Goal: Find specific page/section: Find specific page/section

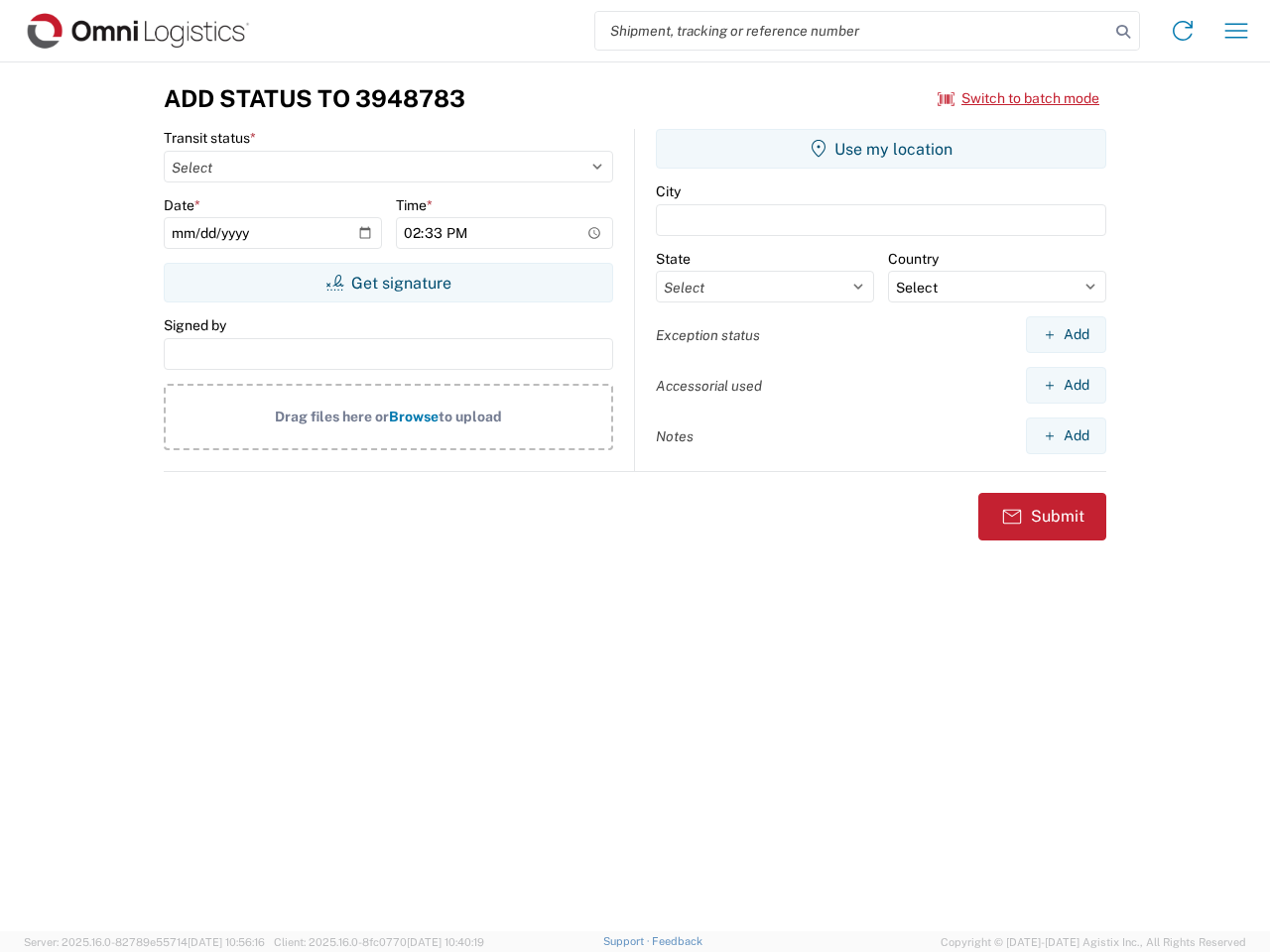
click at [853, 31] on input "search" at bounding box center [852, 31] width 515 height 38
click at [1124, 32] on icon at bounding box center [1124, 32] width 28 height 28
click at [1183, 31] on icon at bounding box center [1183, 31] width 32 height 32
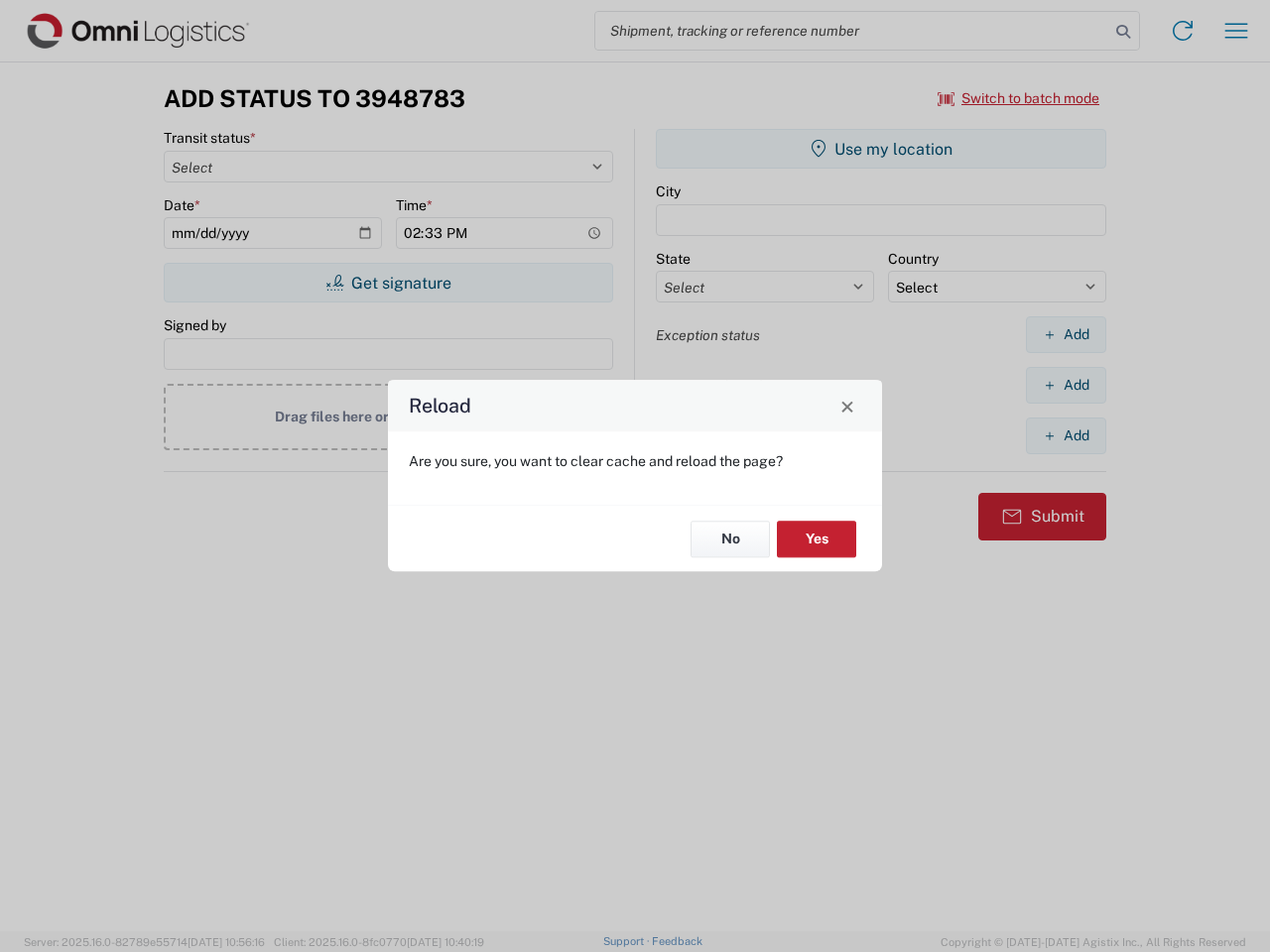
click at [1236, 31] on div "Reload Are you sure, you want to clear cache and reload the page? No Yes" at bounding box center [635, 476] width 1270 height 952
click at [1019, 98] on div "Reload Are you sure, you want to clear cache and reload the page? No Yes" at bounding box center [635, 476] width 1270 height 952
click at [388, 283] on div "Reload Are you sure, you want to clear cache and reload the page? No Yes" at bounding box center [635, 476] width 1270 height 952
click at [881, 149] on div "Reload Are you sure, you want to clear cache and reload the page? No Yes" at bounding box center [635, 476] width 1270 height 952
click at [1066, 334] on div "Reload Are you sure, you want to clear cache and reload the page? No Yes" at bounding box center [635, 476] width 1270 height 952
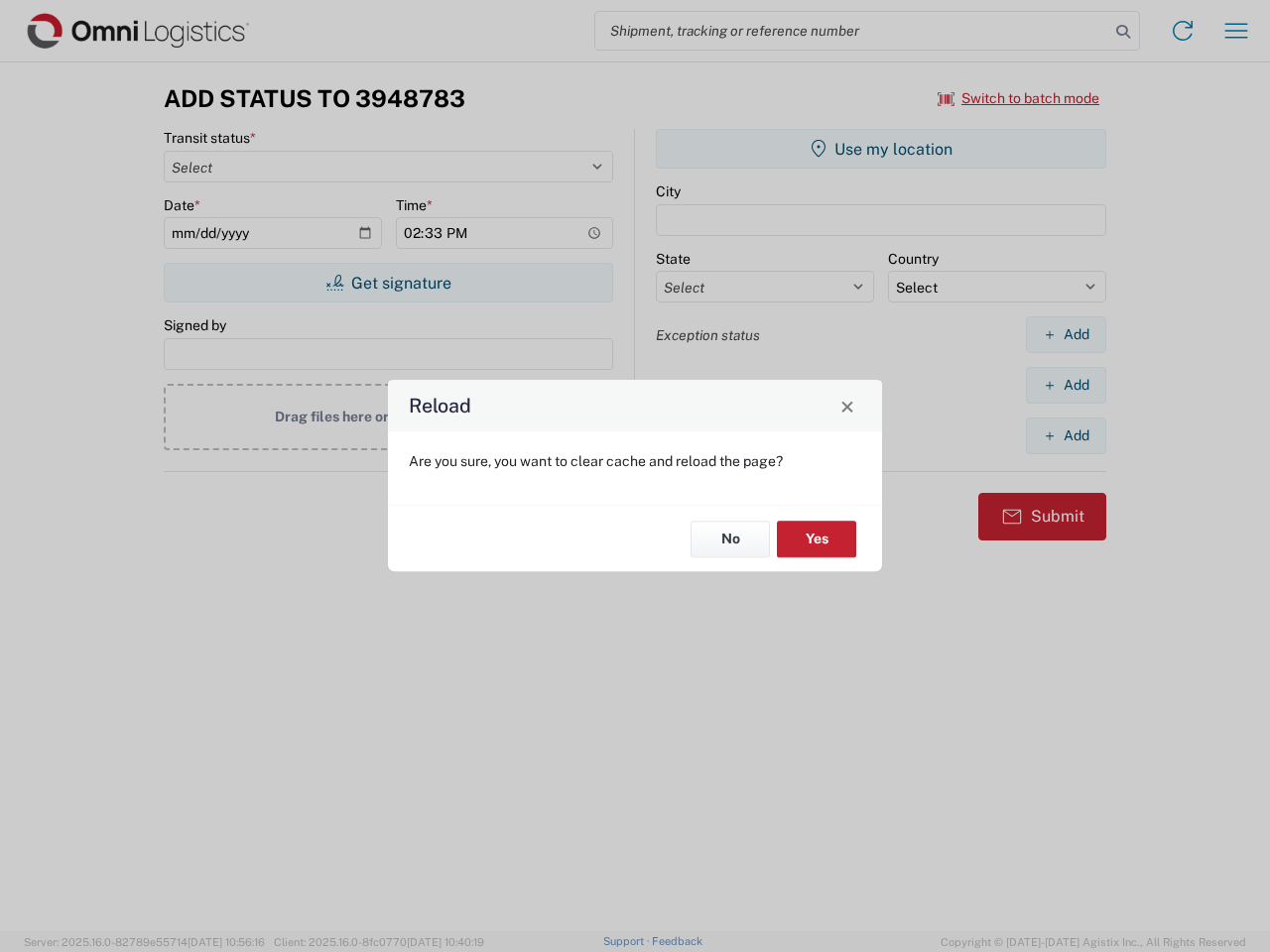
click at [1066, 385] on div "Reload Are you sure, you want to clear cache and reload the page? No Yes" at bounding box center [635, 476] width 1270 height 952
click at [1066, 436] on div "Reload Are you sure, you want to clear cache and reload the page? No Yes" at bounding box center [635, 476] width 1270 height 952
